Goal: Information Seeking & Learning: Learn about a topic

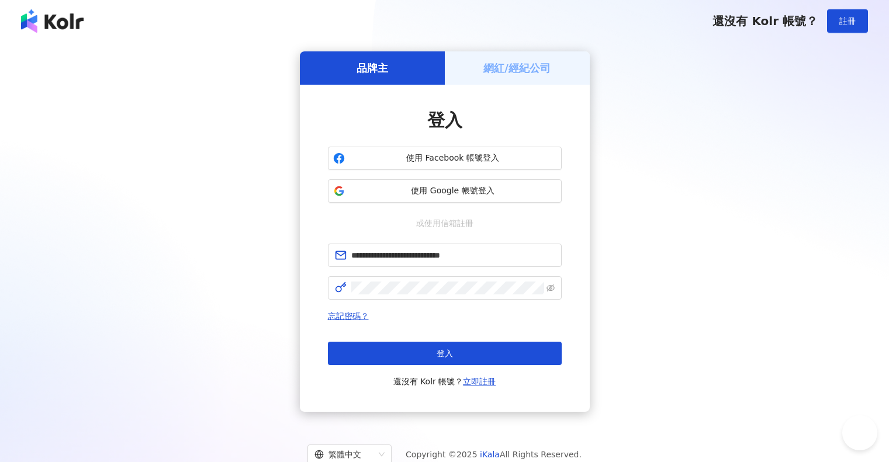
click at [463, 346] on button "登入" at bounding box center [445, 353] width 234 height 23
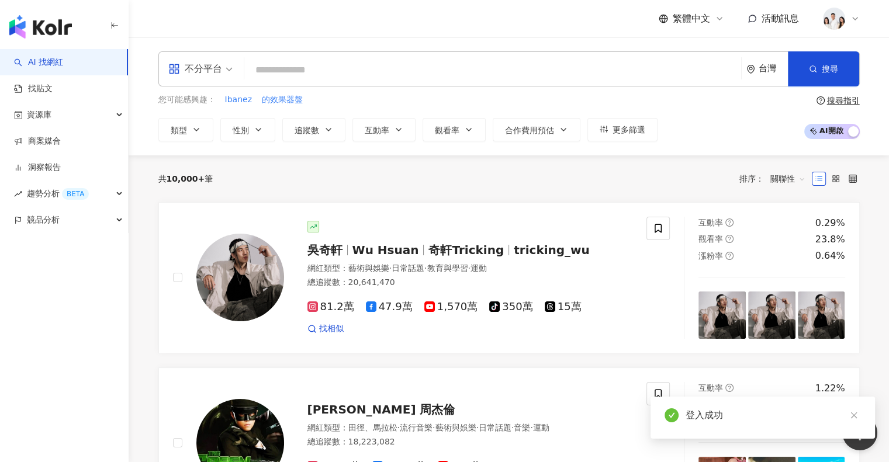
drag, startPoint x: 692, startPoint y: 167, endPoint x: 668, endPoint y: 156, distance: 26.2
click at [692, 167] on div "共 10,000+ 筆 排序： 關聯性" at bounding box center [509, 179] width 702 height 47
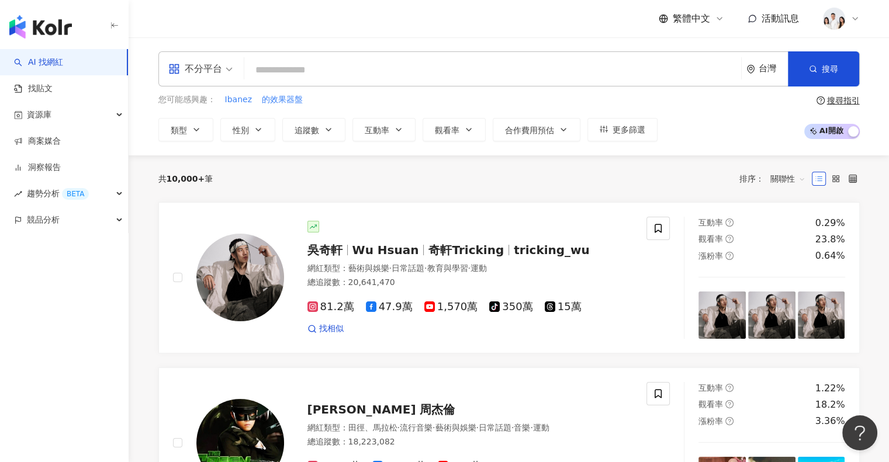
click at [519, 73] on input "search" at bounding box center [493, 70] width 488 height 22
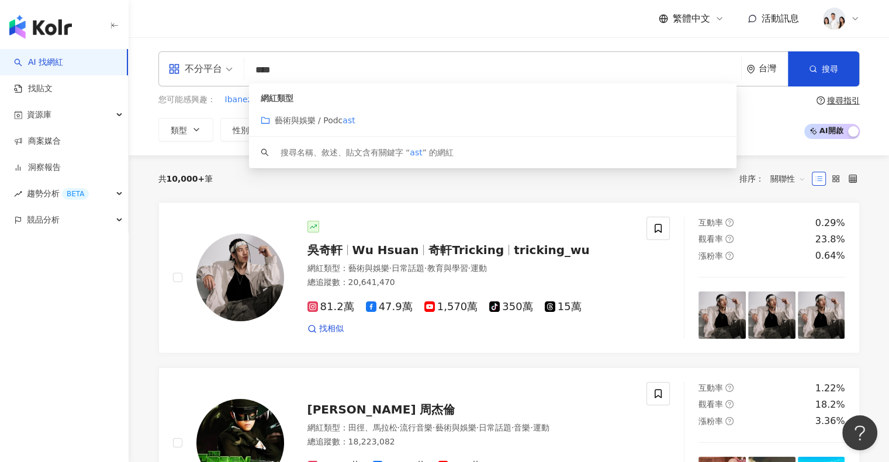
type input "*****"
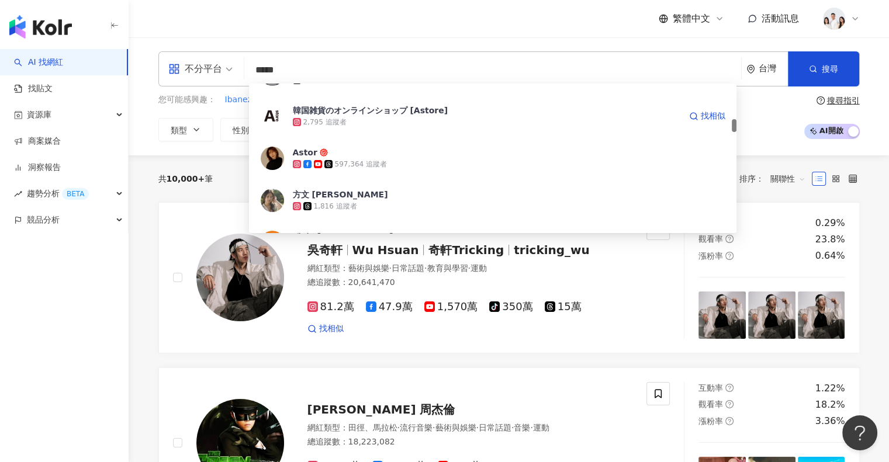
scroll to position [468, 0]
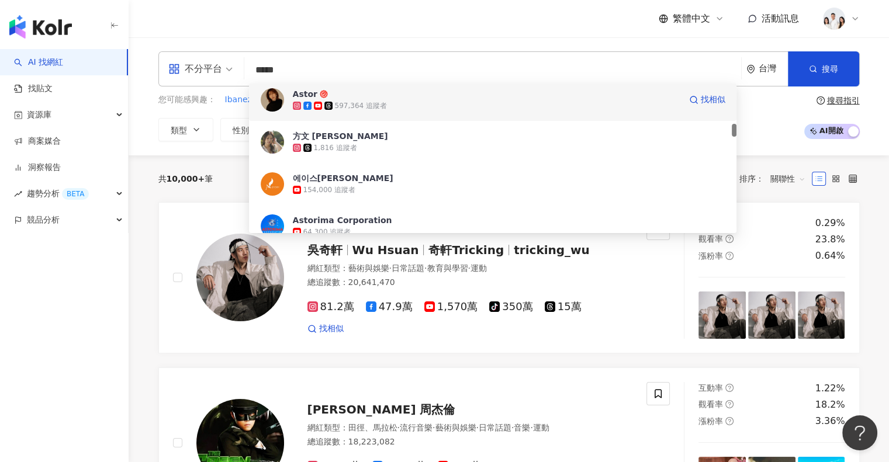
click at [472, 109] on div "597,364 追蹤者" at bounding box center [487, 106] width 388 height 12
